Goal: Task Accomplishment & Management: Complete application form

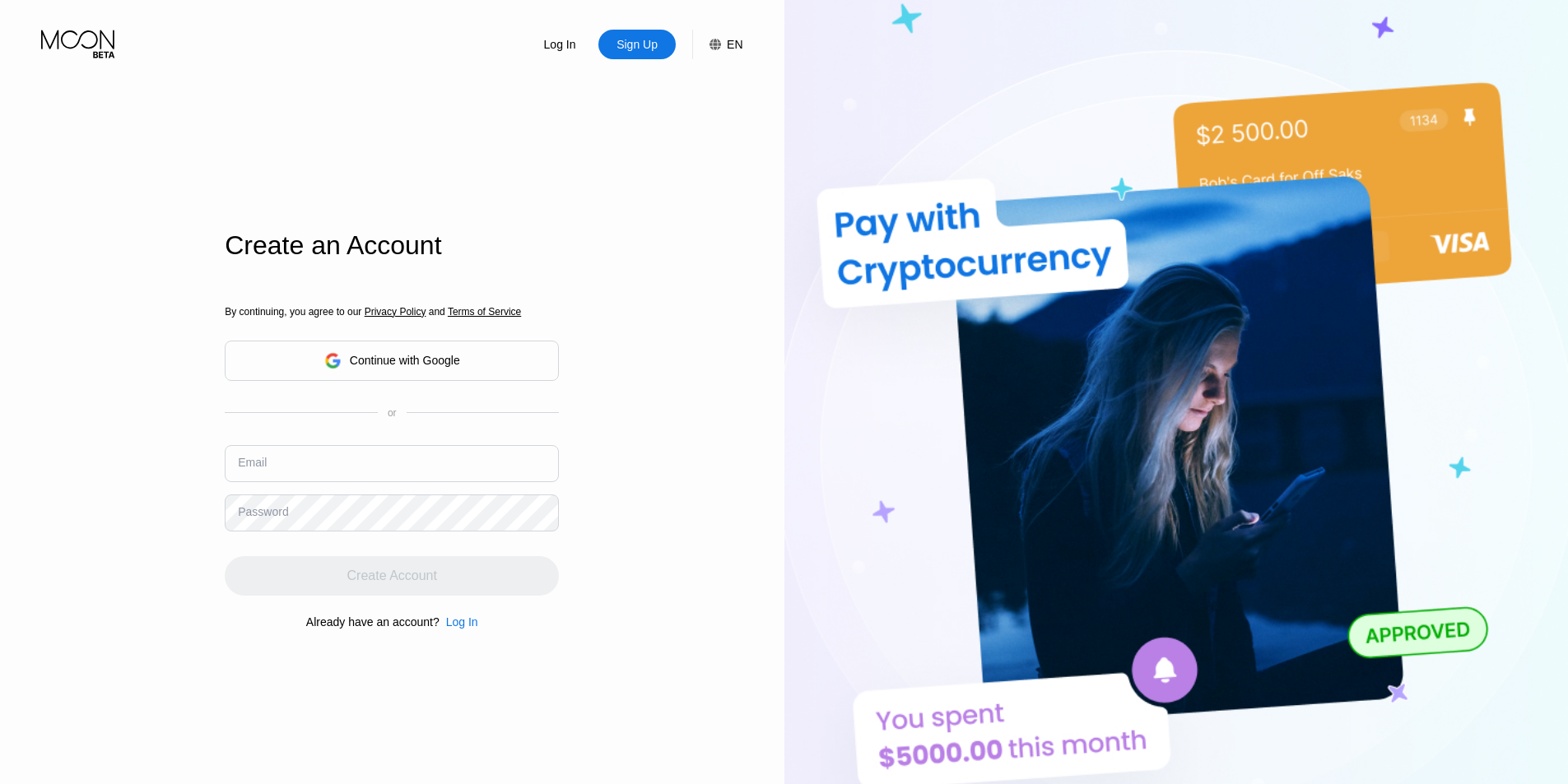
click at [430, 466] on input "text" at bounding box center [391, 463] width 334 height 37
paste input "Machine Learning with Python: from Linear Models to Deep Learning"
type input "Machine Learning with Python: from Linear Models to Deep Learning"
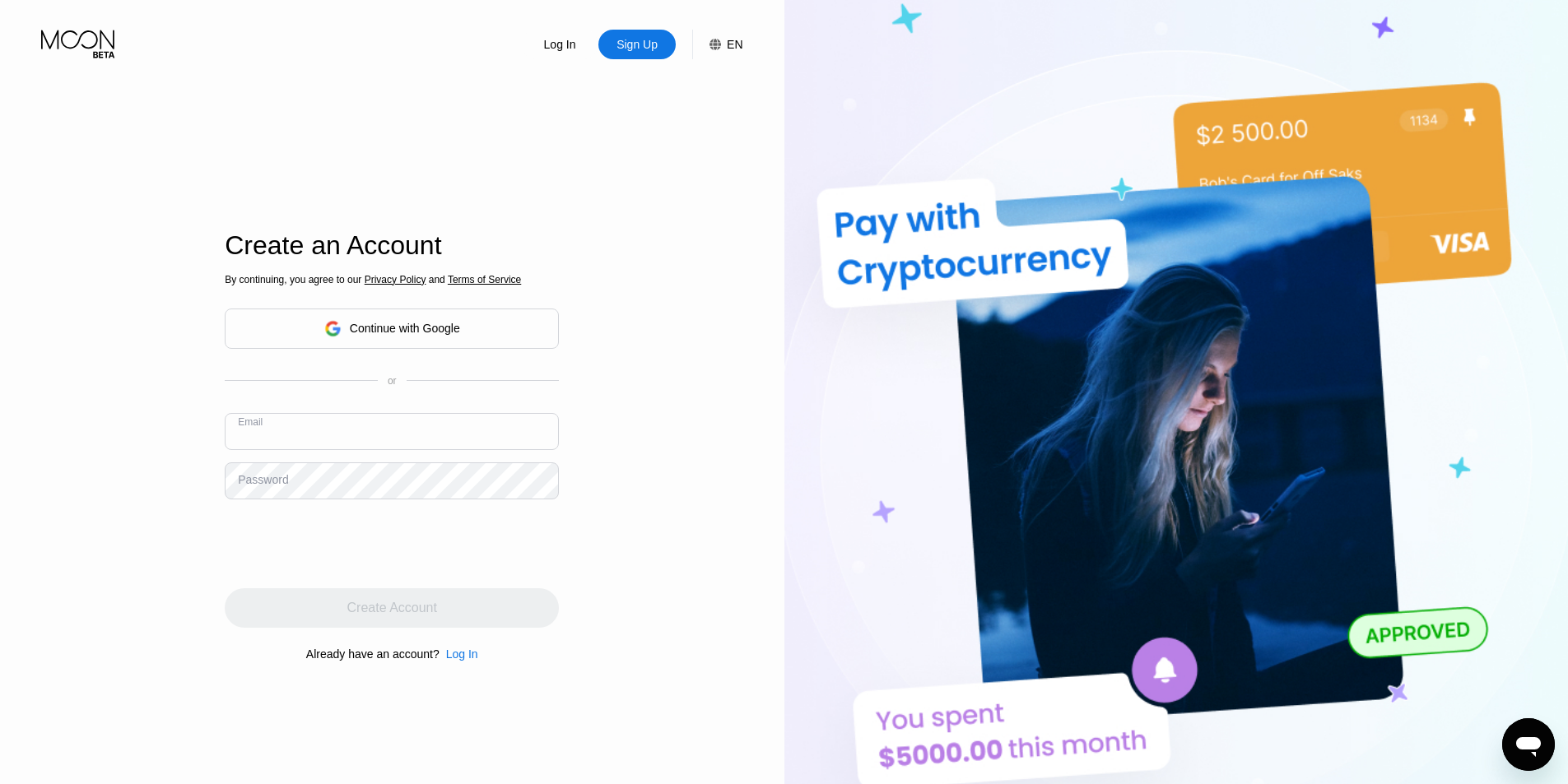
paste input "[EMAIL_ADDRESS][DOMAIN_NAME]"
type input "[EMAIL_ADDRESS][DOMAIN_NAME]"
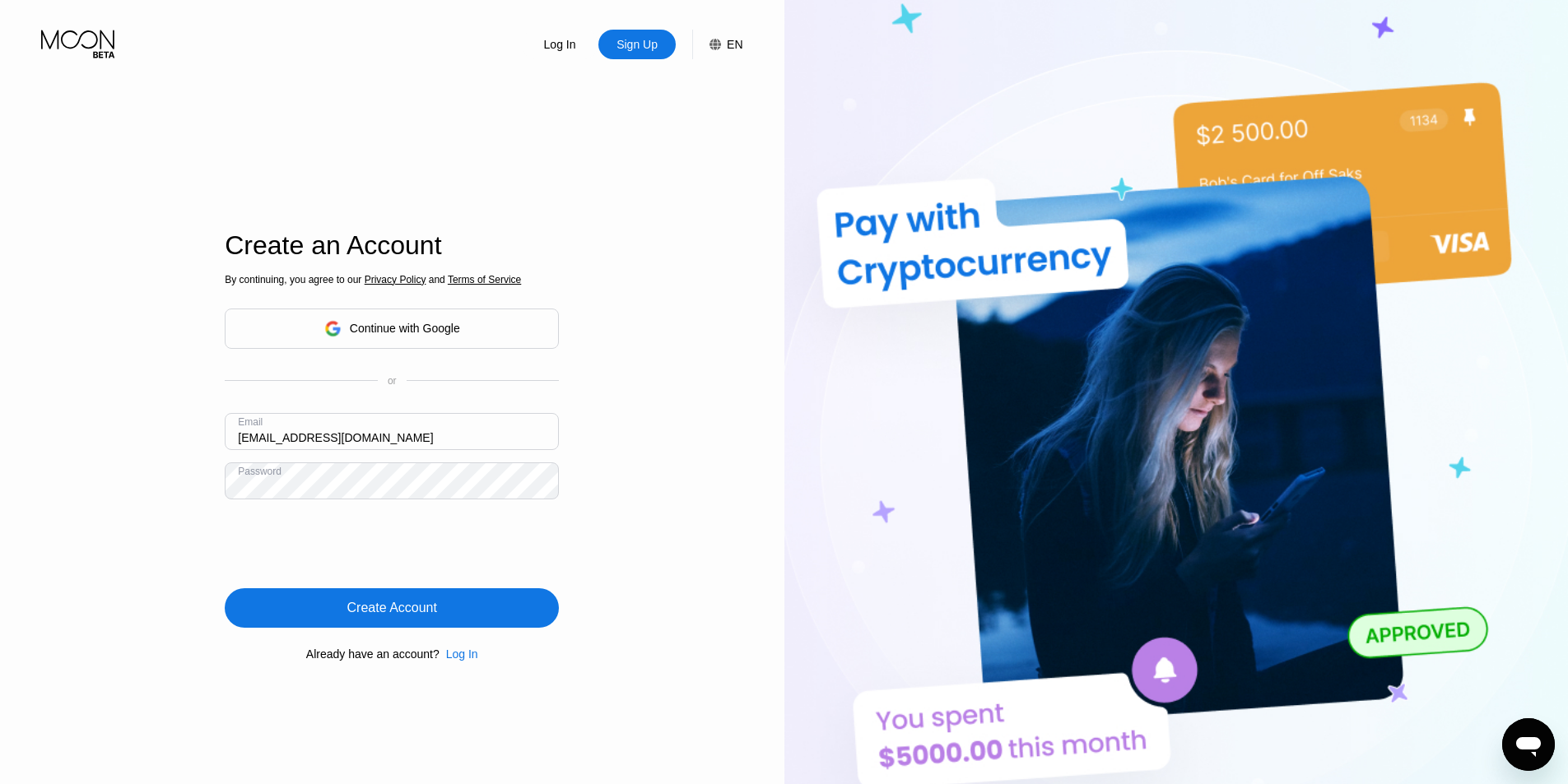
click at [377, 610] on div "Create Account" at bounding box center [392, 608] width 89 height 17
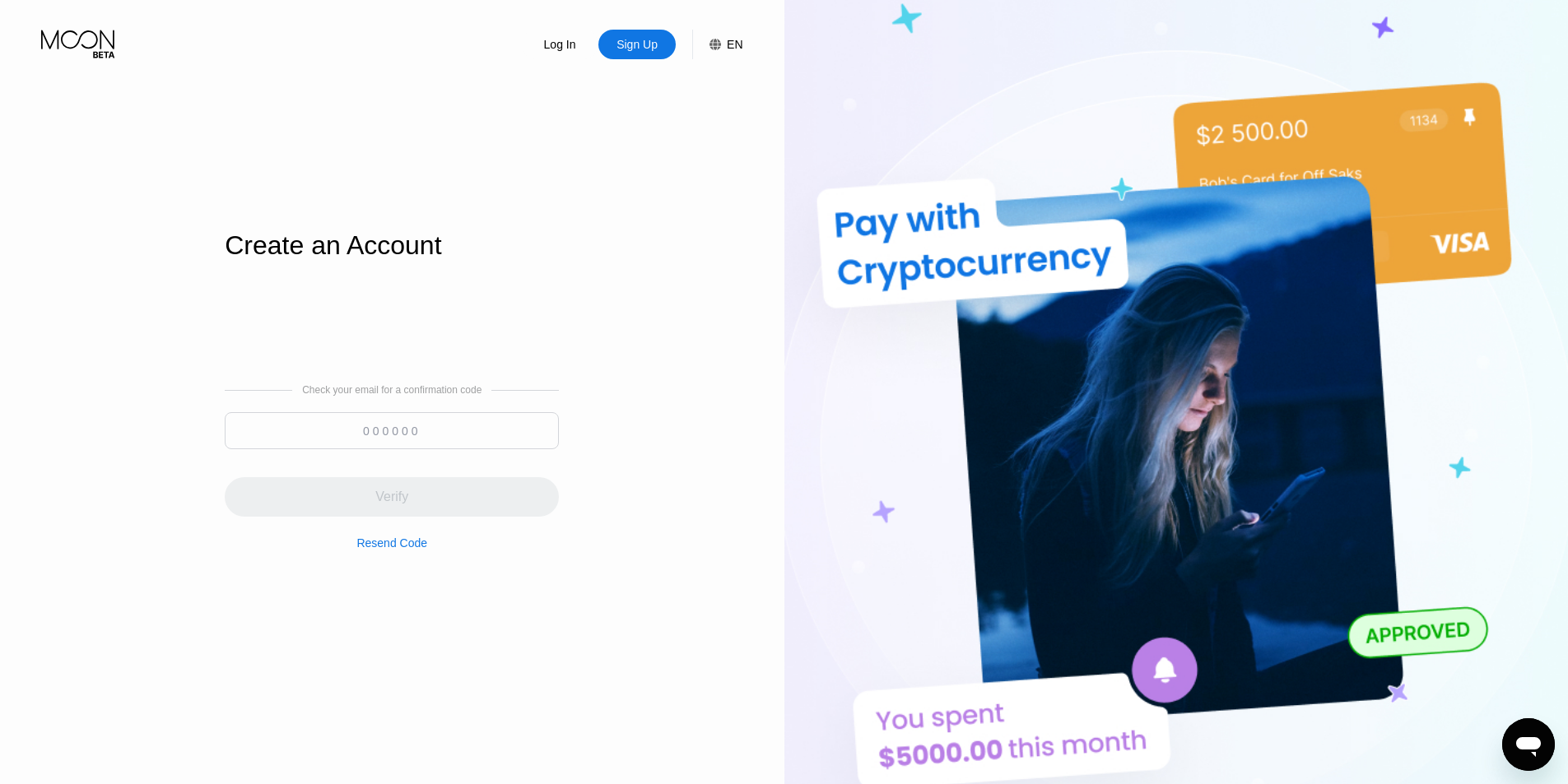
drag, startPoint x: 451, startPoint y: 427, endPoint x: 442, endPoint y: 465, distance: 39.1
click at [451, 427] on input at bounding box center [391, 430] width 334 height 37
paste input "491987"
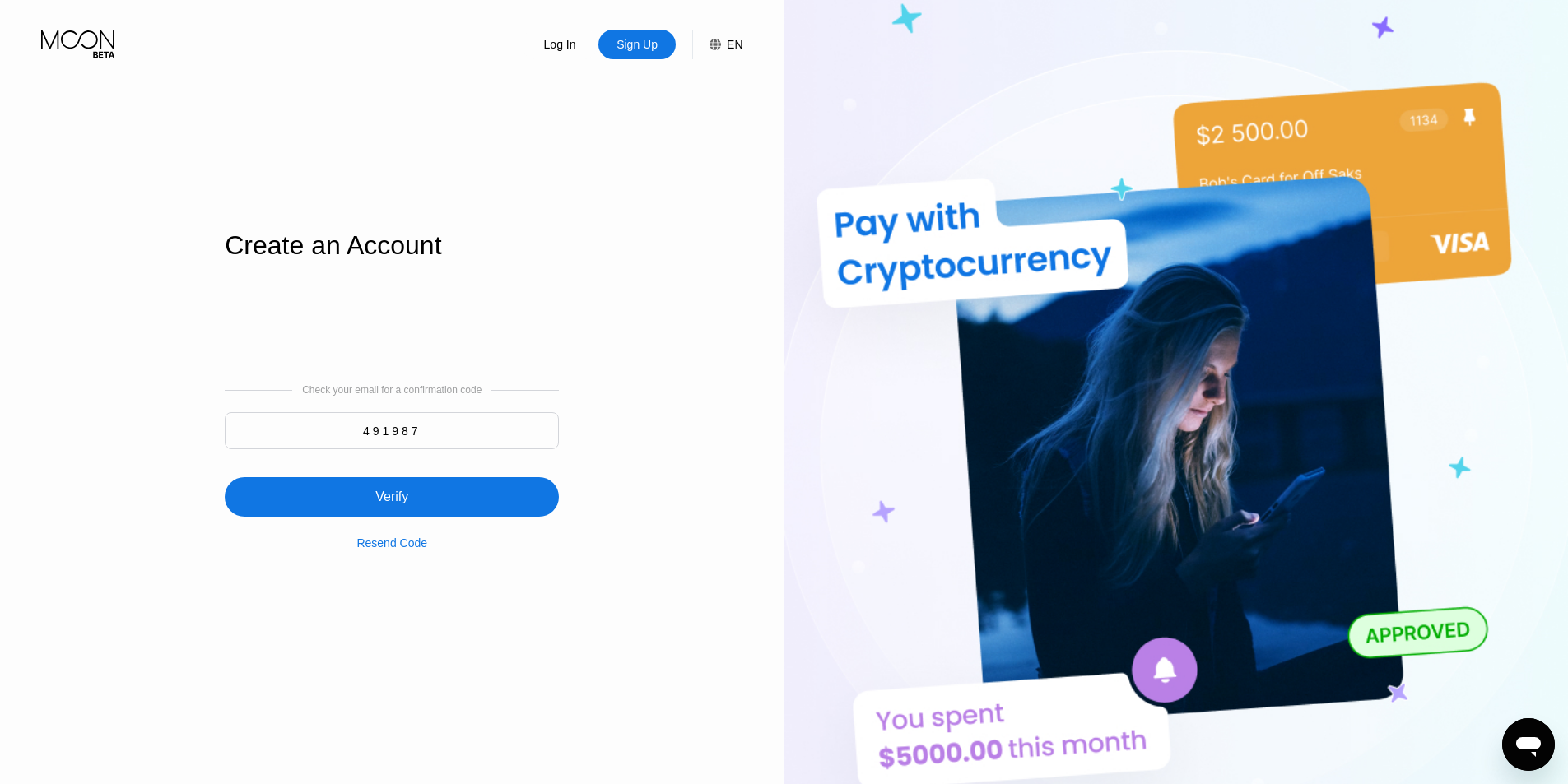
type input "491987"
click at [394, 505] on div "Verify" at bounding box center [392, 497] width 33 height 17
